Goal: Information Seeking & Learning: Check status

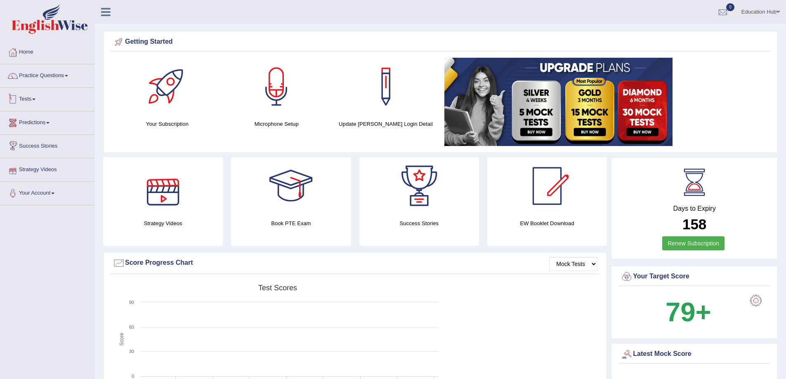
click at [40, 100] on link "Tests" at bounding box center [47, 98] width 94 height 21
click at [40, 100] on link "Tests" at bounding box center [46, 98] width 92 height 21
click at [45, 79] on link "Practice Questions" at bounding box center [47, 74] width 94 height 21
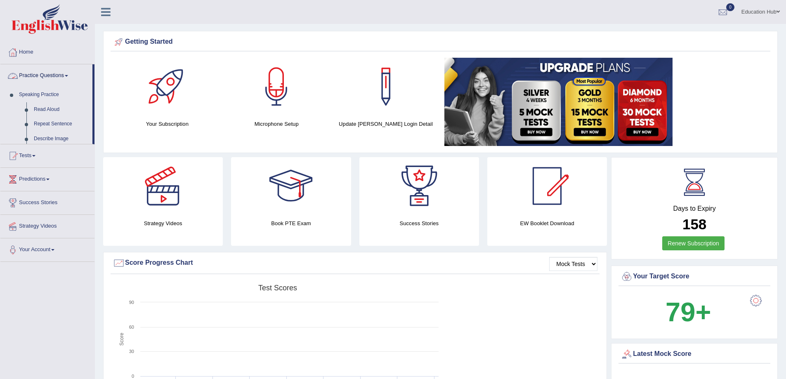
click at [45, 79] on link "Practice Questions" at bounding box center [46, 74] width 92 height 21
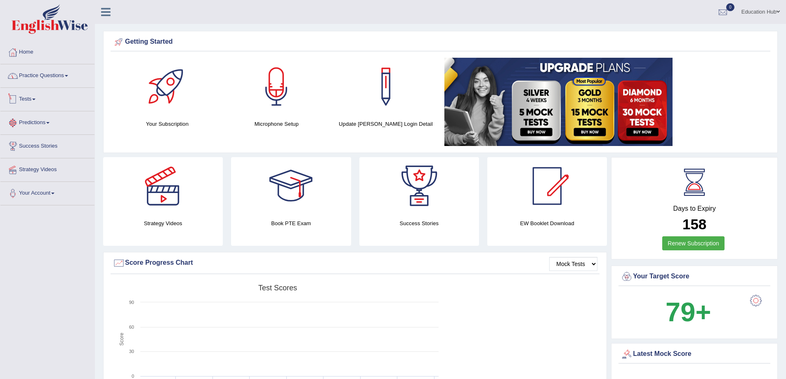
click at [44, 120] on link "Predictions" at bounding box center [47, 121] width 94 height 21
click at [44, 120] on link "Predictions" at bounding box center [46, 121] width 92 height 21
click at [22, 71] on link "Practice Questions" at bounding box center [47, 74] width 94 height 21
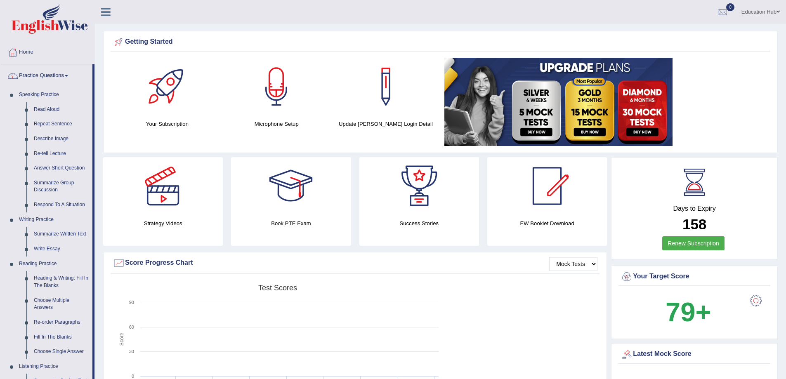
click at [24, 72] on link "Practice Questions" at bounding box center [46, 74] width 92 height 21
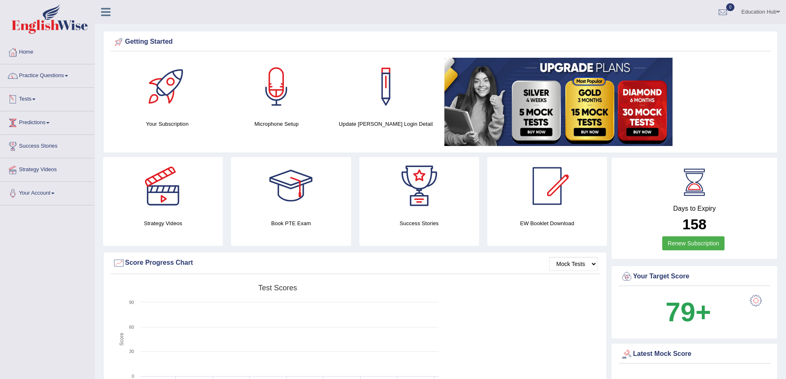
click at [43, 101] on link "Tests" at bounding box center [47, 98] width 94 height 21
click at [43, 101] on link "Tests" at bounding box center [46, 98] width 92 height 21
click at [37, 94] on link "Tests" at bounding box center [47, 98] width 94 height 21
click at [36, 145] on link "History" at bounding box center [53, 147] width 77 height 15
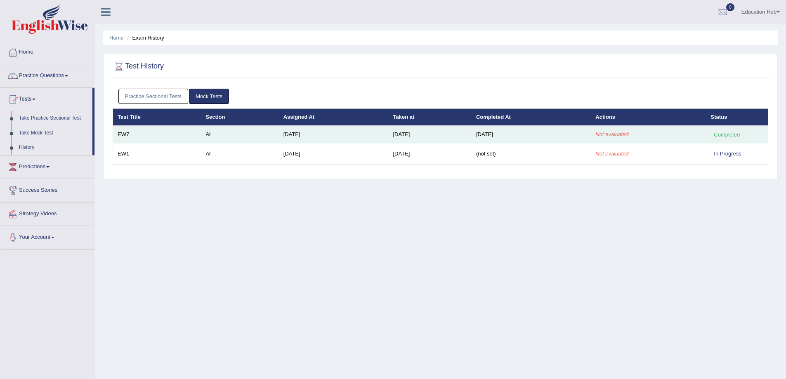
click at [563, 136] on td "Aug 14, 2025" at bounding box center [530, 134] width 119 height 17
click at [356, 135] on td "Jun 20, 2025" at bounding box center [334, 134] width 110 height 17
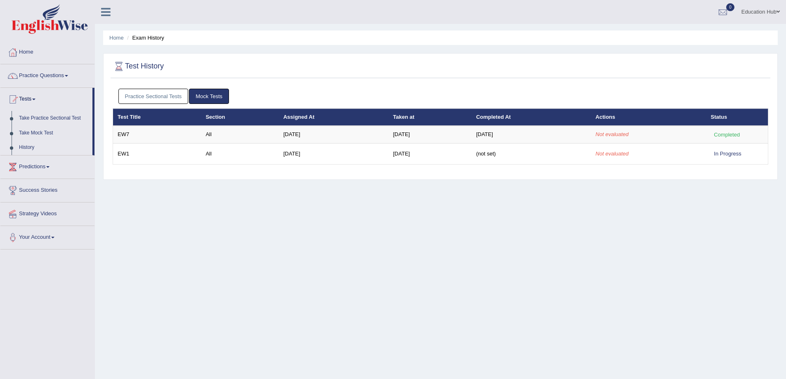
click at [202, 96] on link "Mock Tests" at bounding box center [209, 96] width 40 height 15
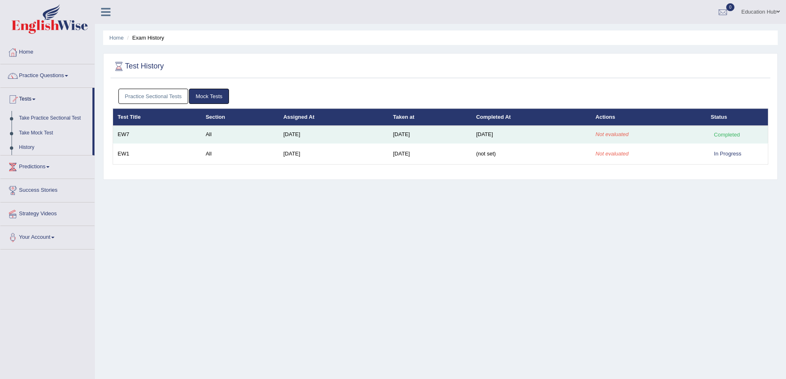
click at [237, 133] on td "All" at bounding box center [240, 134] width 78 height 17
click at [237, 132] on td "All" at bounding box center [240, 134] width 78 height 17
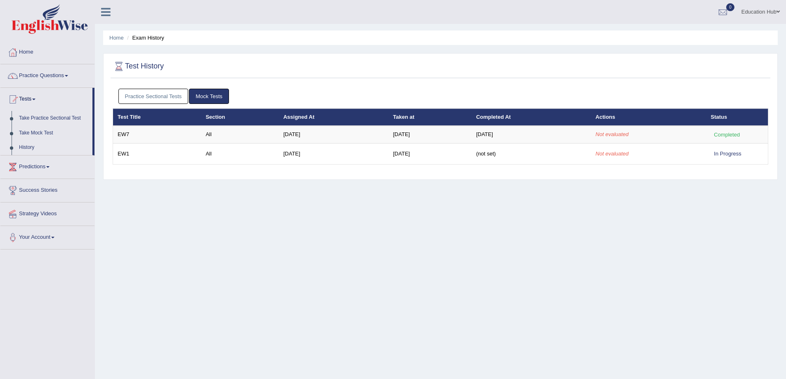
click at [473, 215] on div "Home Exam History Test History Practice Sectional Tests Mock Tests Test Title S…" at bounding box center [440, 206] width 691 height 412
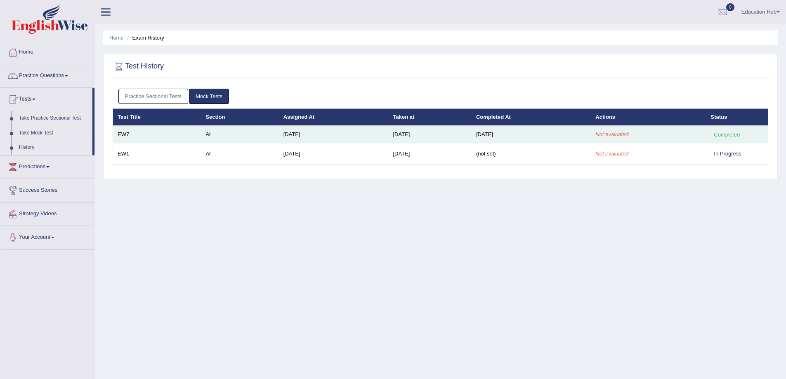
click at [626, 137] on em "Not evaluated" at bounding box center [611, 134] width 33 height 6
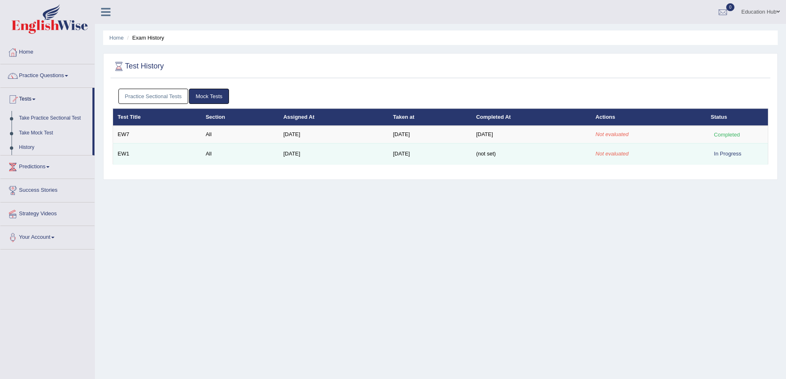
click at [686, 155] on td "Not evaluated" at bounding box center [648, 153] width 115 height 21
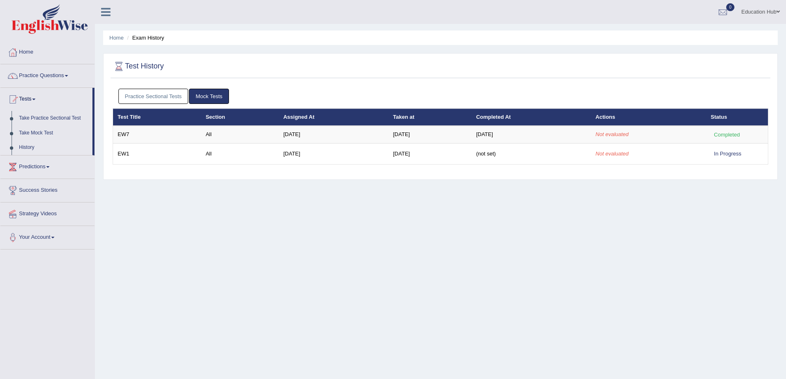
click at [668, 201] on div "Home Exam History Test History Practice Sectional Tests Mock Tests Test Title S…" at bounding box center [440, 206] width 691 height 412
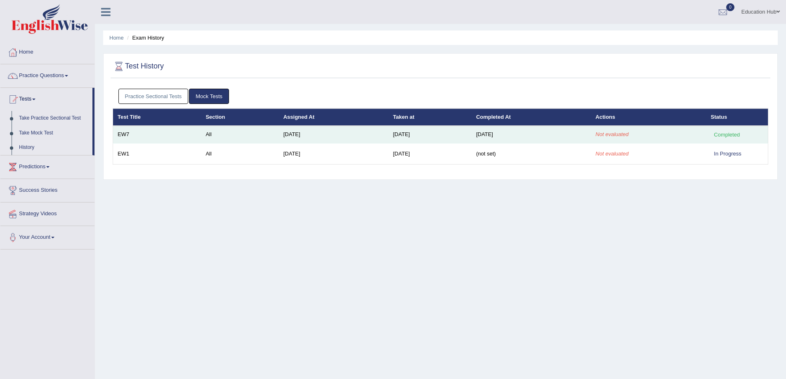
click at [290, 137] on td "[DATE]" at bounding box center [334, 134] width 110 height 17
click at [168, 135] on td "EW7" at bounding box center [157, 134] width 88 height 17
click at [257, 136] on td "All" at bounding box center [240, 134] width 78 height 17
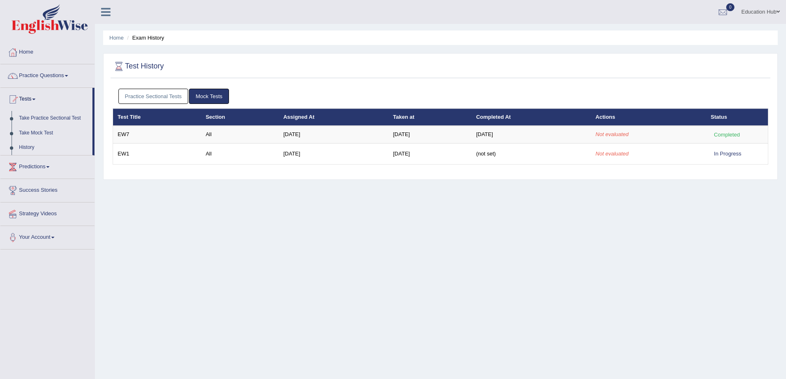
click at [149, 39] on li "Exam History" at bounding box center [144, 38] width 39 height 8
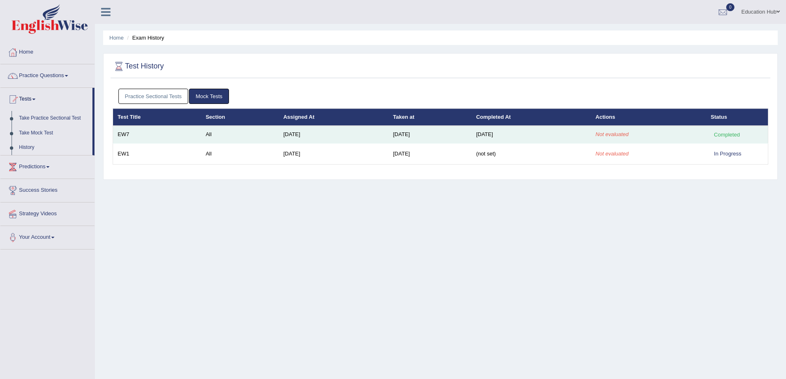
click at [306, 135] on td "Jun 20, 2025" at bounding box center [334, 134] width 110 height 17
click at [448, 143] on td "Aug 14, 2025" at bounding box center [430, 134] width 83 height 17
click at [450, 138] on td "Aug 14, 2025" at bounding box center [430, 134] width 83 height 17
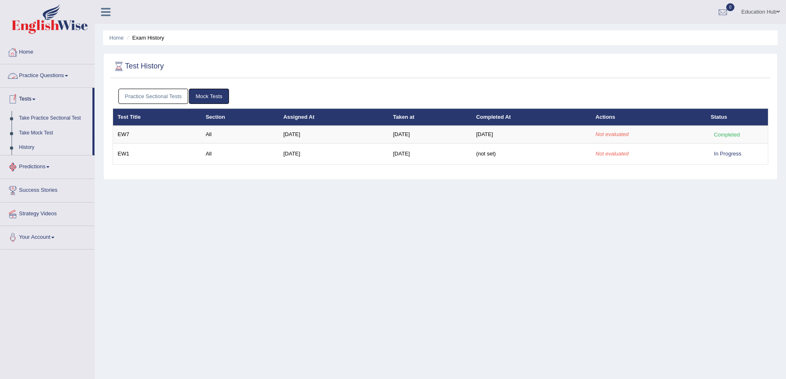
click at [39, 172] on link "Predictions" at bounding box center [47, 165] width 94 height 21
click at [48, 144] on link "Latest Predictions" at bounding box center [53, 141] width 77 height 15
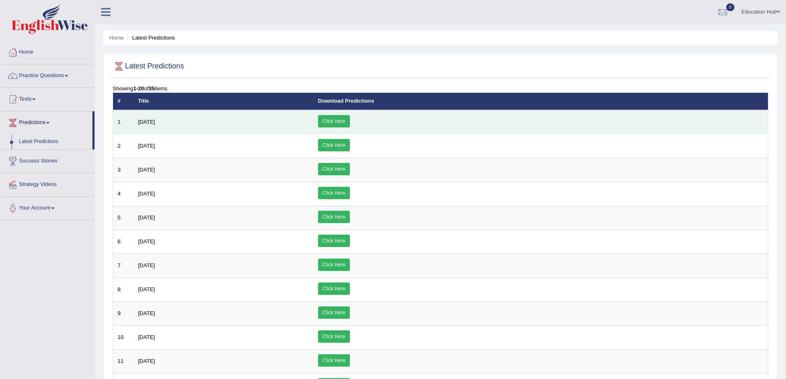
click at [350, 125] on link "Click Here" at bounding box center [334, 121] width 32 height 12
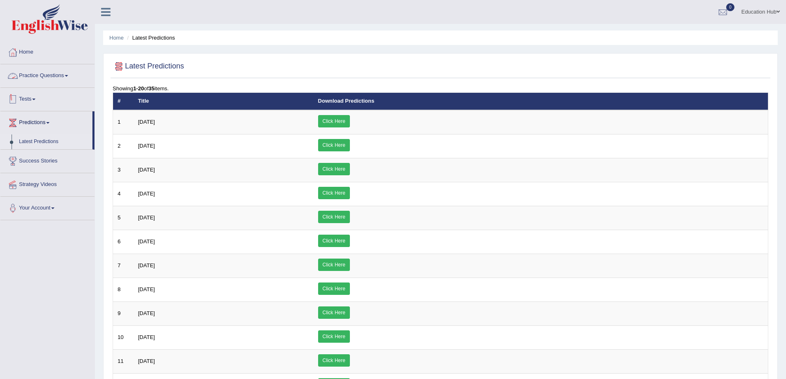
click at [35, 99] on span at bounding box center [33, 100] width 3 height 2
click at [33, 148] on link "History" at bounding box center [53, 147] width 77 height 15
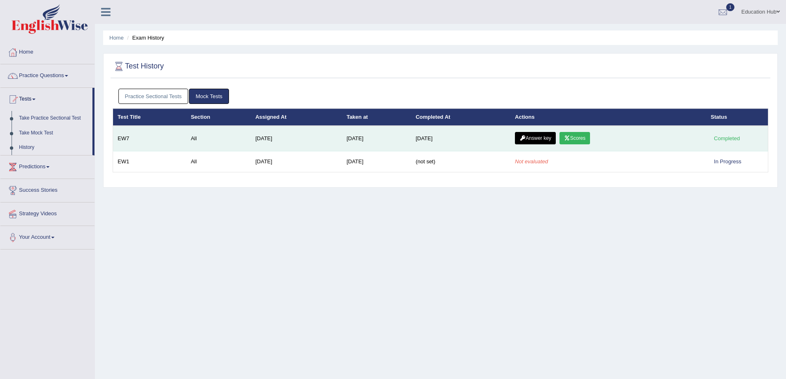
click at [589, 139] on link "Scores" at bounding box center [574, 138] width 31 height 12
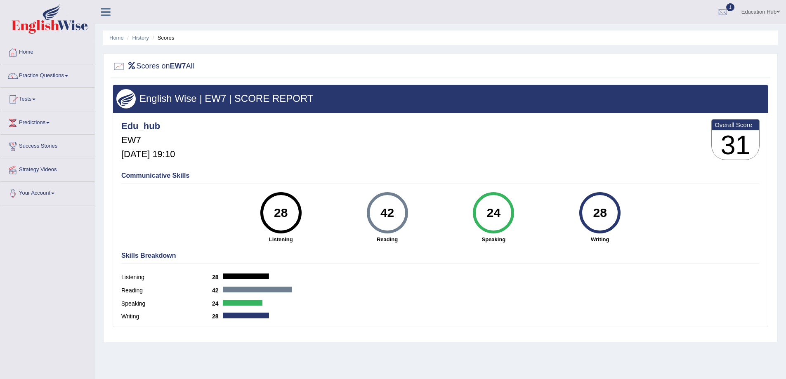
click at [476, 245] on div "Communicative Skills 28 Listening 42 Reading 24 Speaking 28 Writing" at bounding box center [440, 207] width 642 height 78
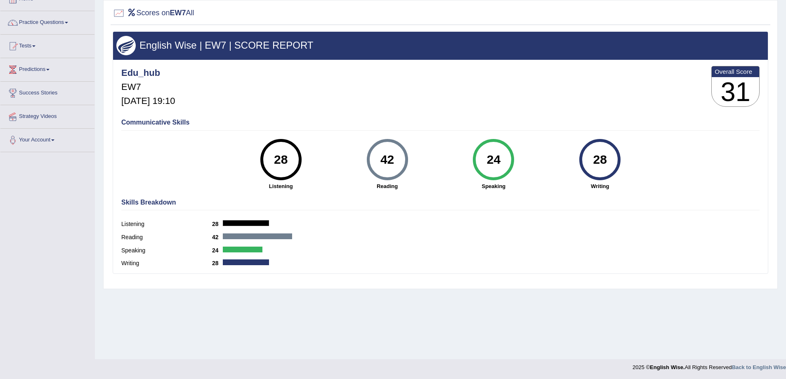
scroll to position [54, 0]
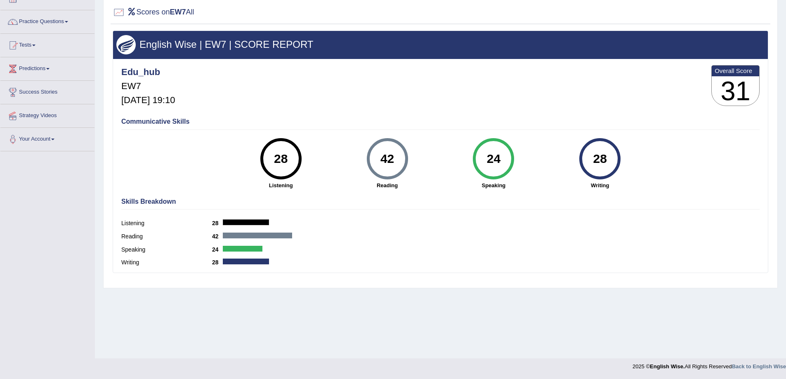
click at [226, 238] on div at bounding box center [257, 236] width 69 height 6
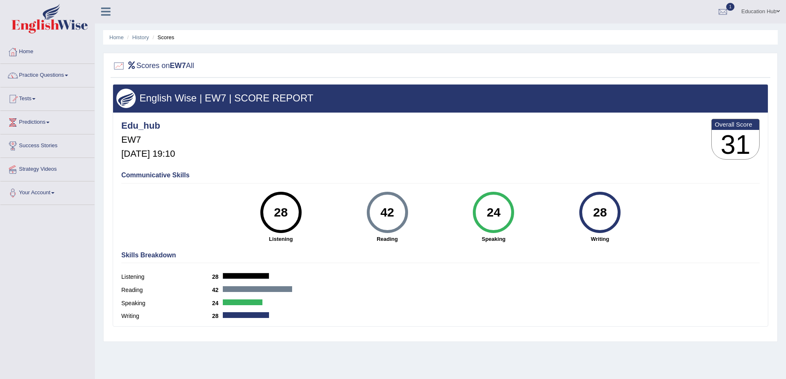
scroll to position [0, 0]
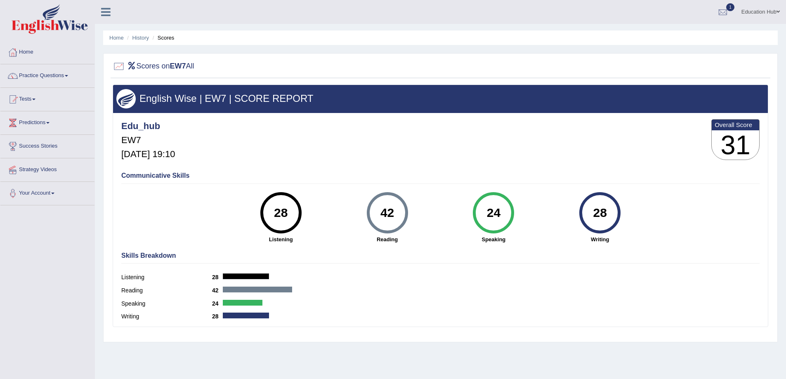
click at [739, 142] on h3 "31" at bounding box center [734, 145] width 47 height 30
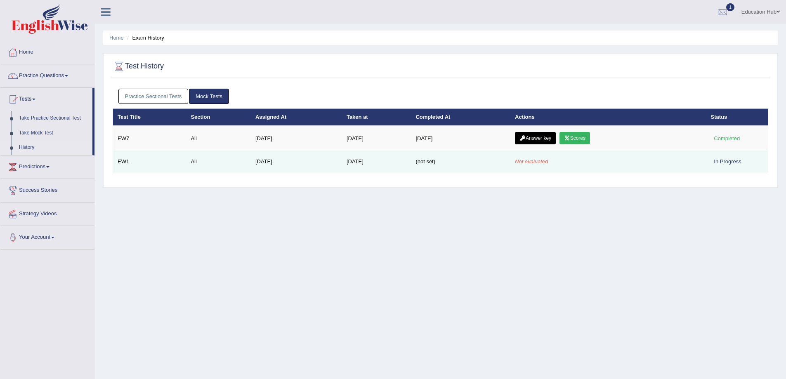
click at [548, 160] on em "Not evaluated" at bounding box center [531, 161] width 33 height 6
click at [634, 167] on td "Not evaluated" at bounding box center [608, 161] width 196 height 21
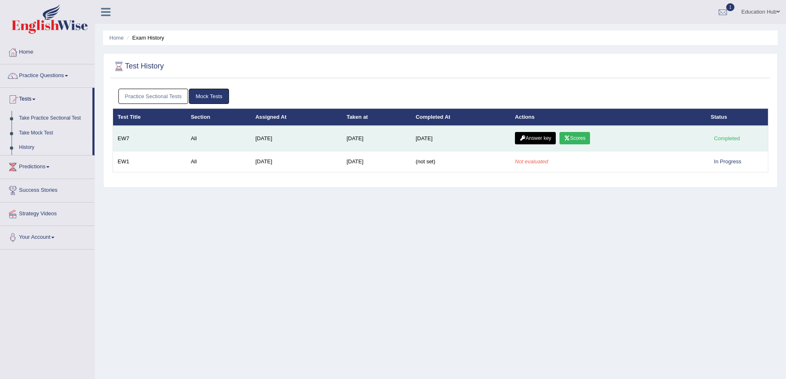
click at [576, 140] on link "Scores" at bounding box center [574, 138] width 31 height 12
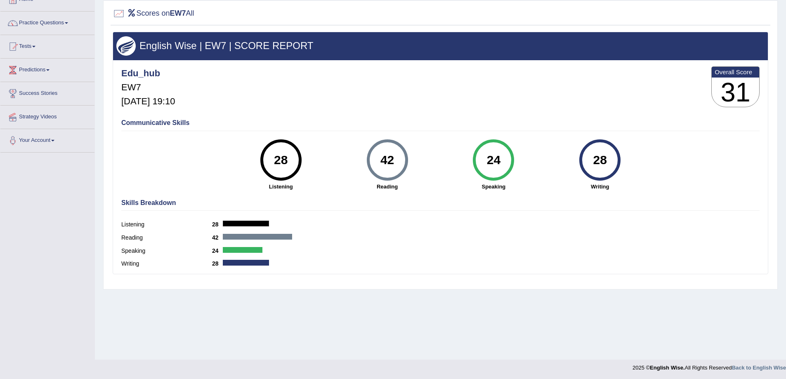
scroll to position [54, 0]
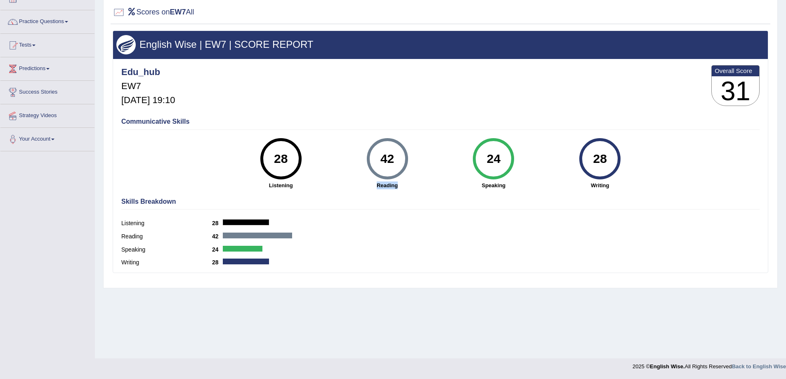
drag, startPoint x: 401, startPoint y: 184, endPoint x: 371, endPoint y: 188, distance: 30.8
click at [372, 185] on strong "Reading" at bounding box center [387, 185] width 98 height 8
drag, startPoint x: 283, startPoint y: 185, endPoint x: 250, endPoint y: 185, distance: 33.8
click at [250, 185] on strong "Listening" at bounding box center [281, 185] width 98 height 8
click at [254, 186] on strong "Listening" at bounding box center [281, 185] width 98 height 8
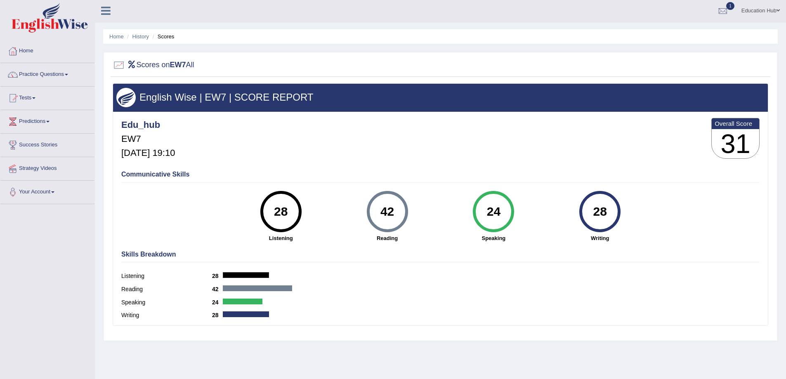
scroll to position [0, 0]
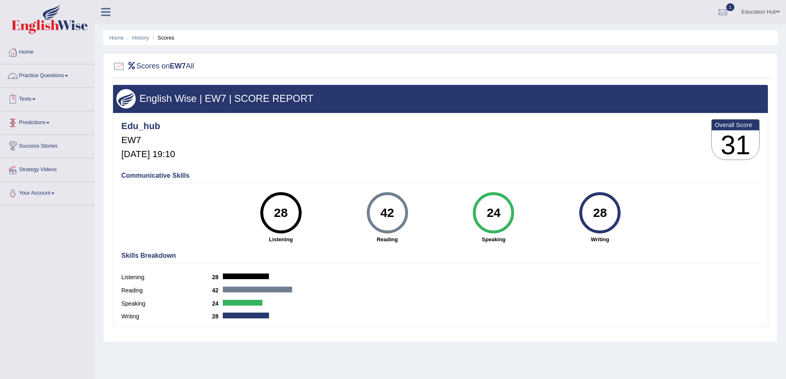
click at [47, 103] on link "Tests" at bounding box center [47, 98] width 94 height 21
click at [21, 148] on link "History" at bounding box center [53, 147] width 77 height 15
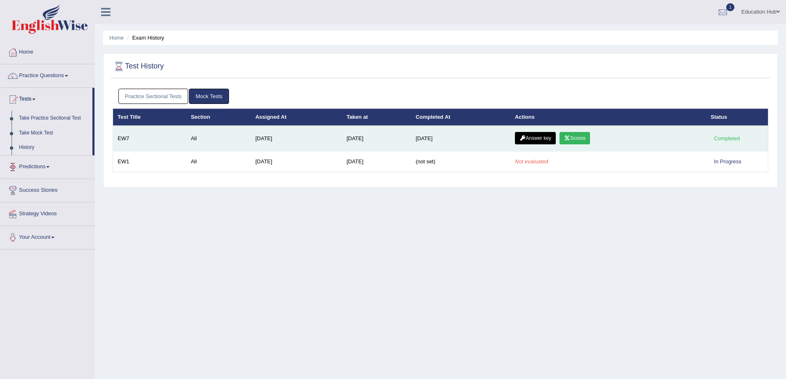
click at [539, 139] on link "Answer key" at bounding box center [535, 138] width 41 height 12
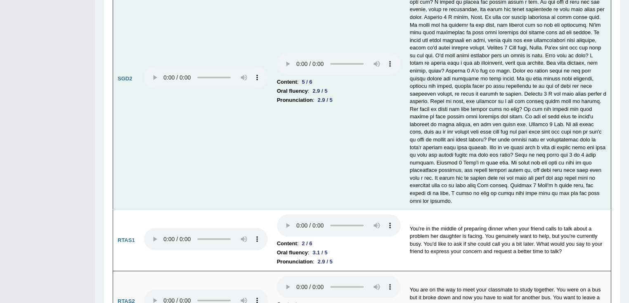
scroll to position [2422, 0]
